Goal: Find specific page/section

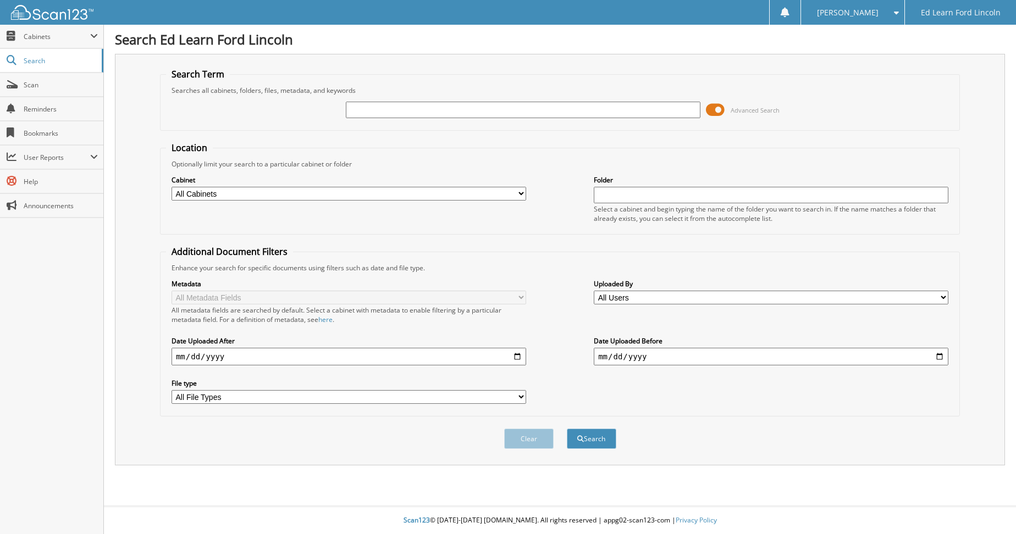
click at [424, 107] on input "text" at bounding box center [523, 110] width 354 height 16
click at [612, 103] on input "text" at bounding box center [523, 110] width 354 height 16
paste input "Q&B rENTALS LTD."
type input "Q&B rENTALS LTD."
click at [567, 429] on button "Search" at bounding box center [591, 439] width 49 height 20
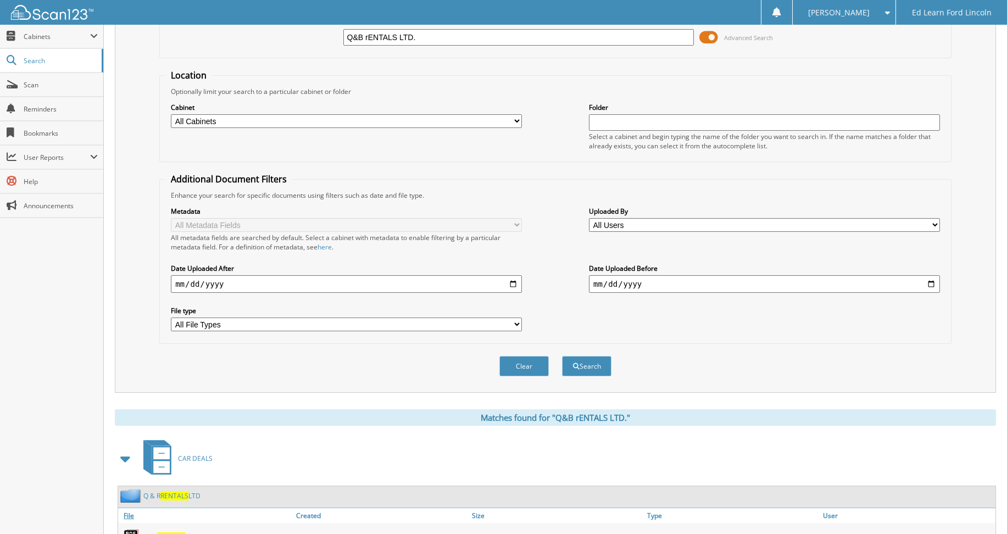
scroll to position [147, 0]
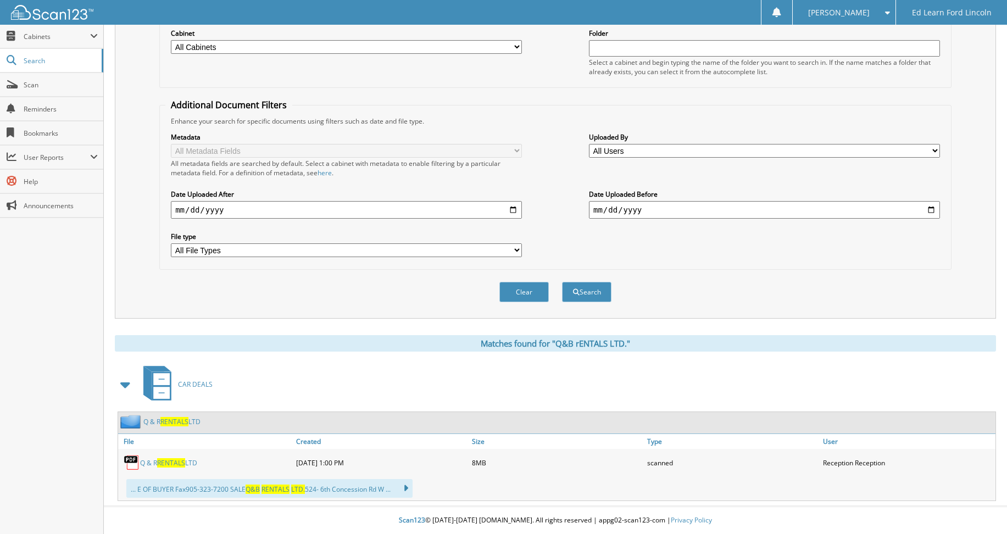
click at [184, 464] on span "RENTALS" at bounding box center [171, 462] width 28 height 9
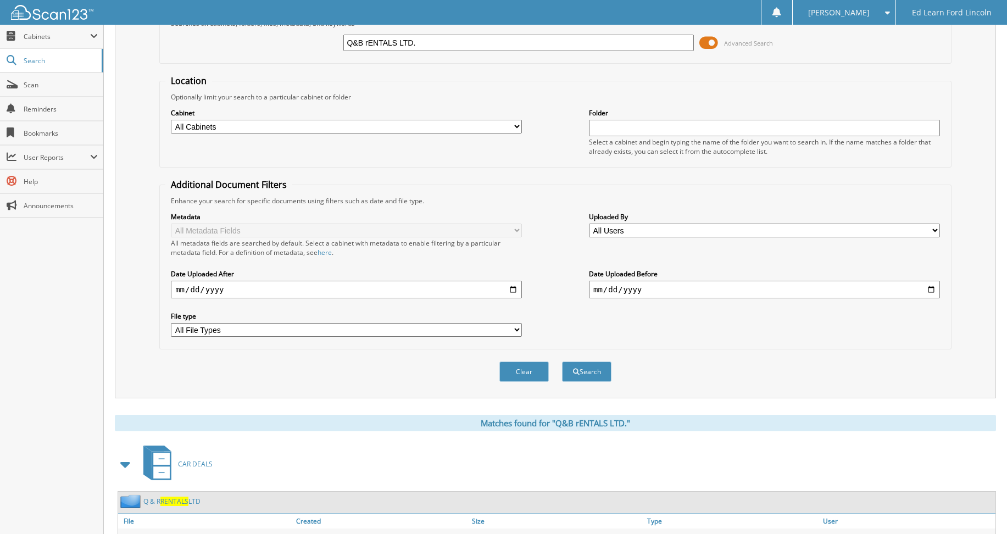
scroll to position [0, 0]
